Goal: Transaction & Acquisition: Purchase product/service

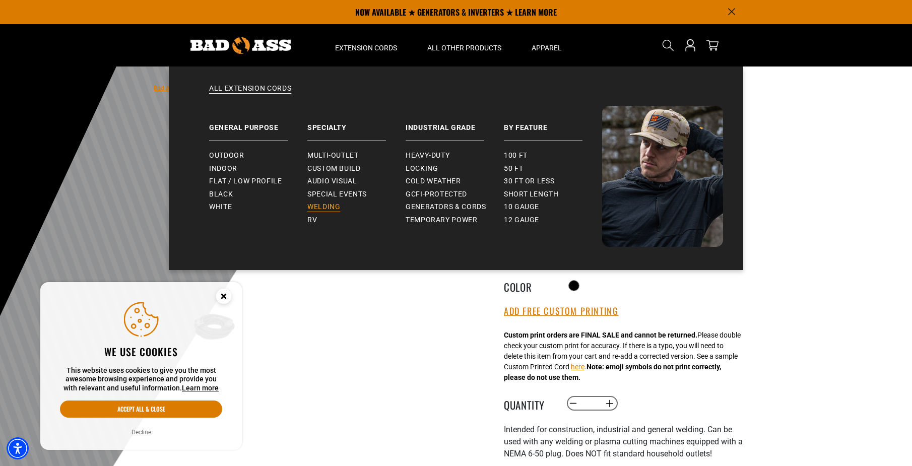
click at [330, 203] on span "Welding" at bounding box center [323, 206] width 33 height 9
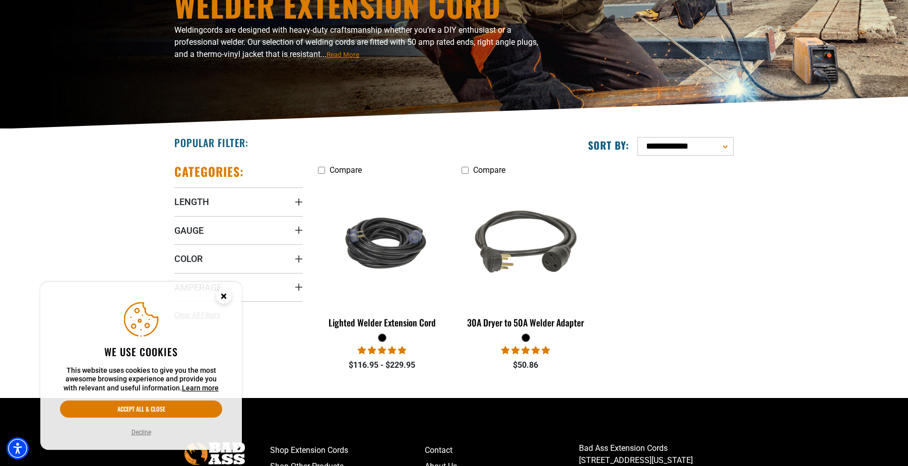
scroll to position [201, 0]
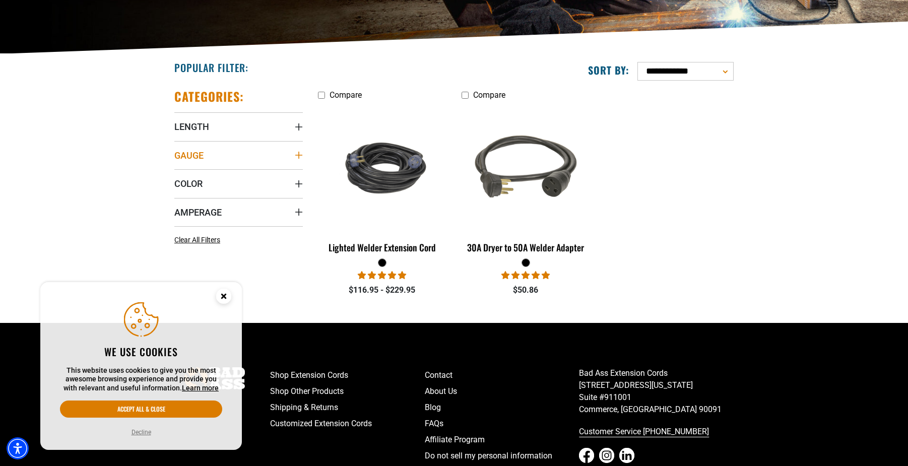
click at [300, 154] on icon "Gauge" at bounding box center [299, 155] width 8 height 8
click at [180, 177] on icon at bounding box center [178, 175] width 8 height 13
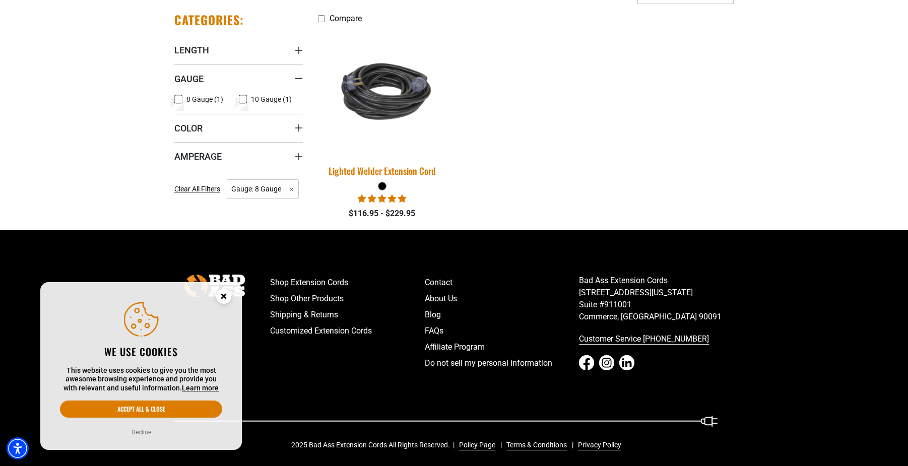
scroll to position [283, 0]
